Goal: Navigation & Orientation: Go to known website

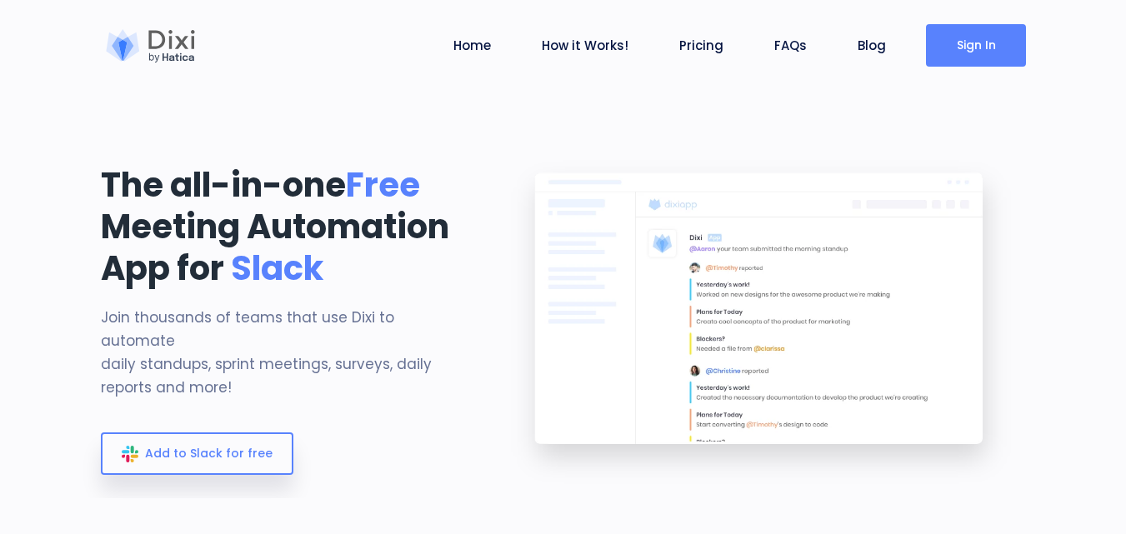
click at [952, 41] on link "Sign In" at bounding box center [976, 45] width 100 height 42
click at [942, 38] on link "Sign In" at bounding box center [976, 45] width 100 height 42
